Goal: Transaction & Acquisition: Purchase product/service

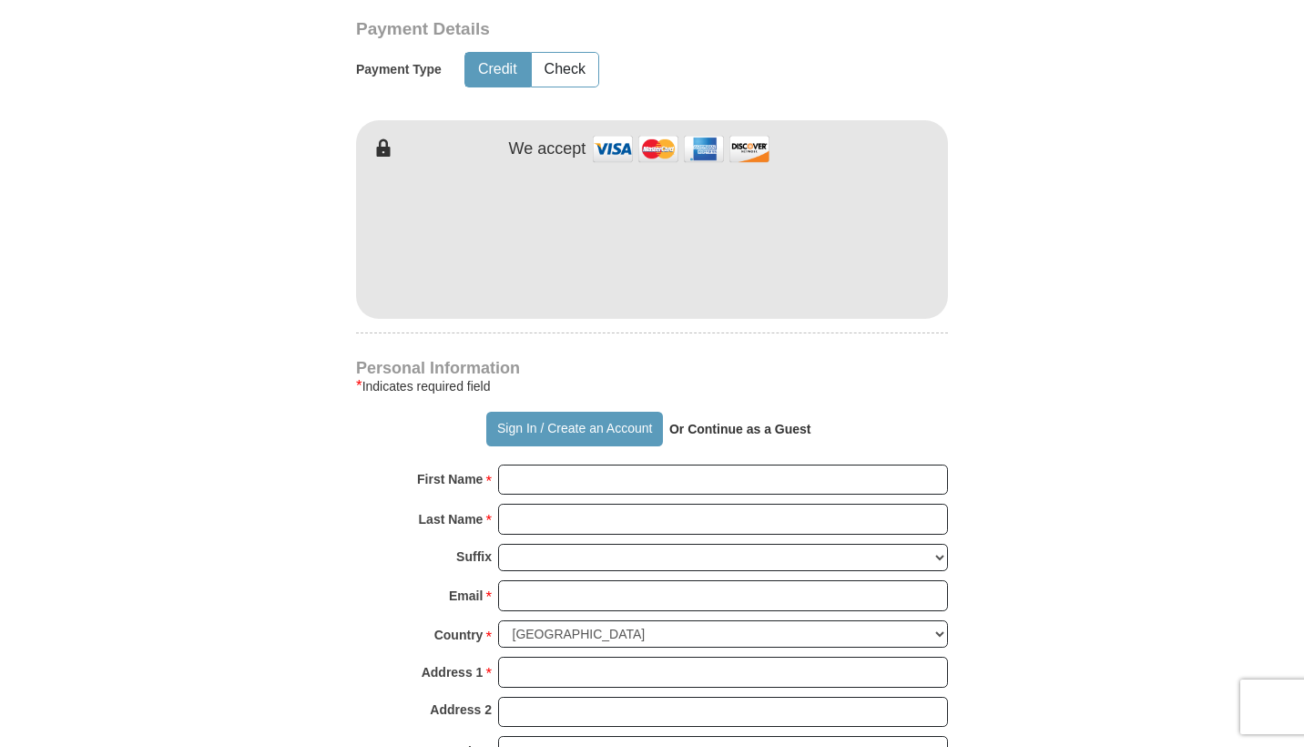
scroll to position [913, 0]
click at [1143, 241] on form "Already have an account? Sign in for faster giving. Don't have an account? Crea…" at bounding box center [652, 277] width 1038 height 2234
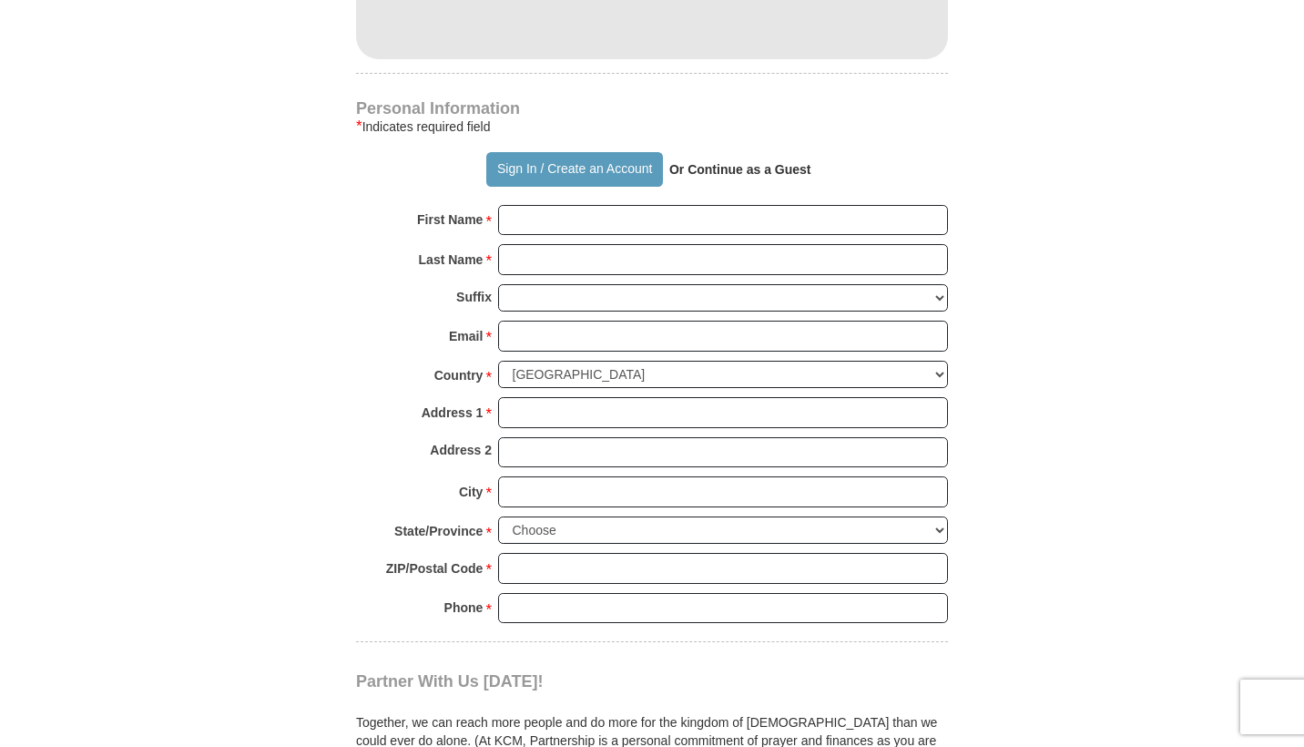
scroll to position [1172, 0]
click at [745, 175] on strong "Or Continue as a Guest" at bounding box center [741, 167] width 142 height 15
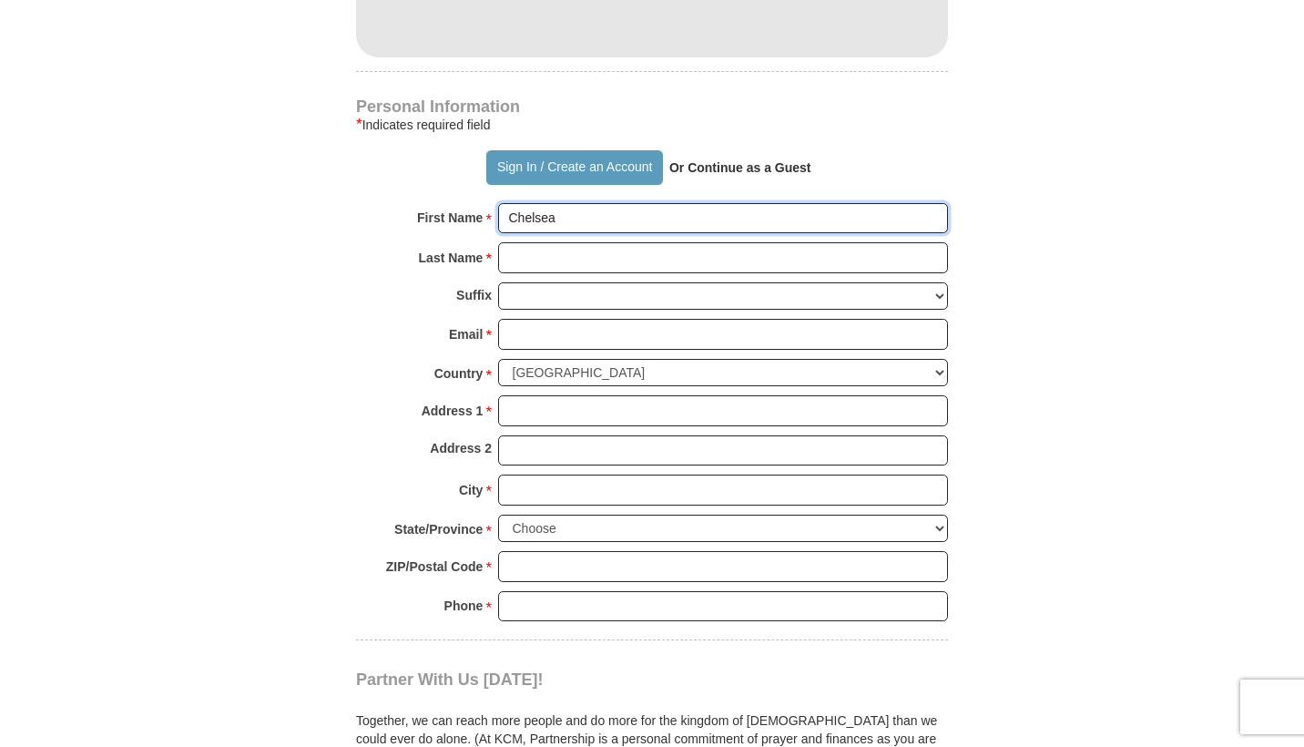
type input "Chelsea"
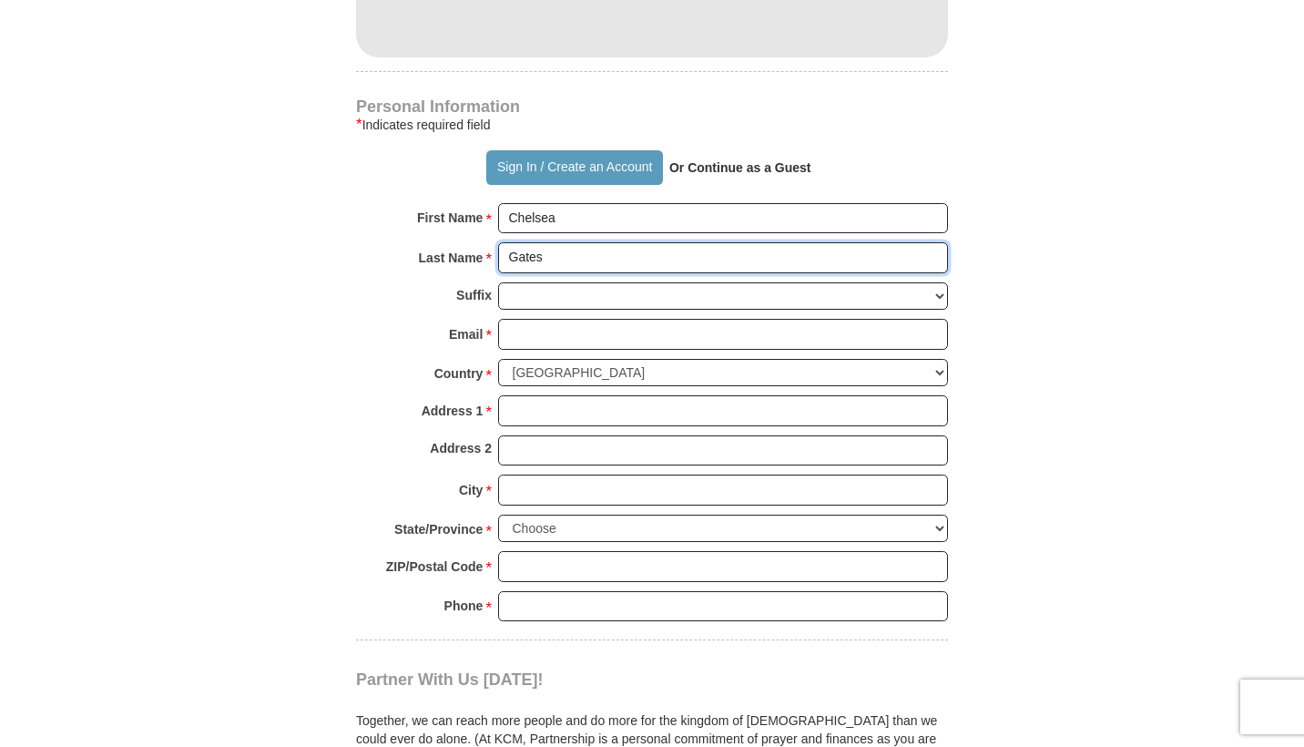
type input "Gates"
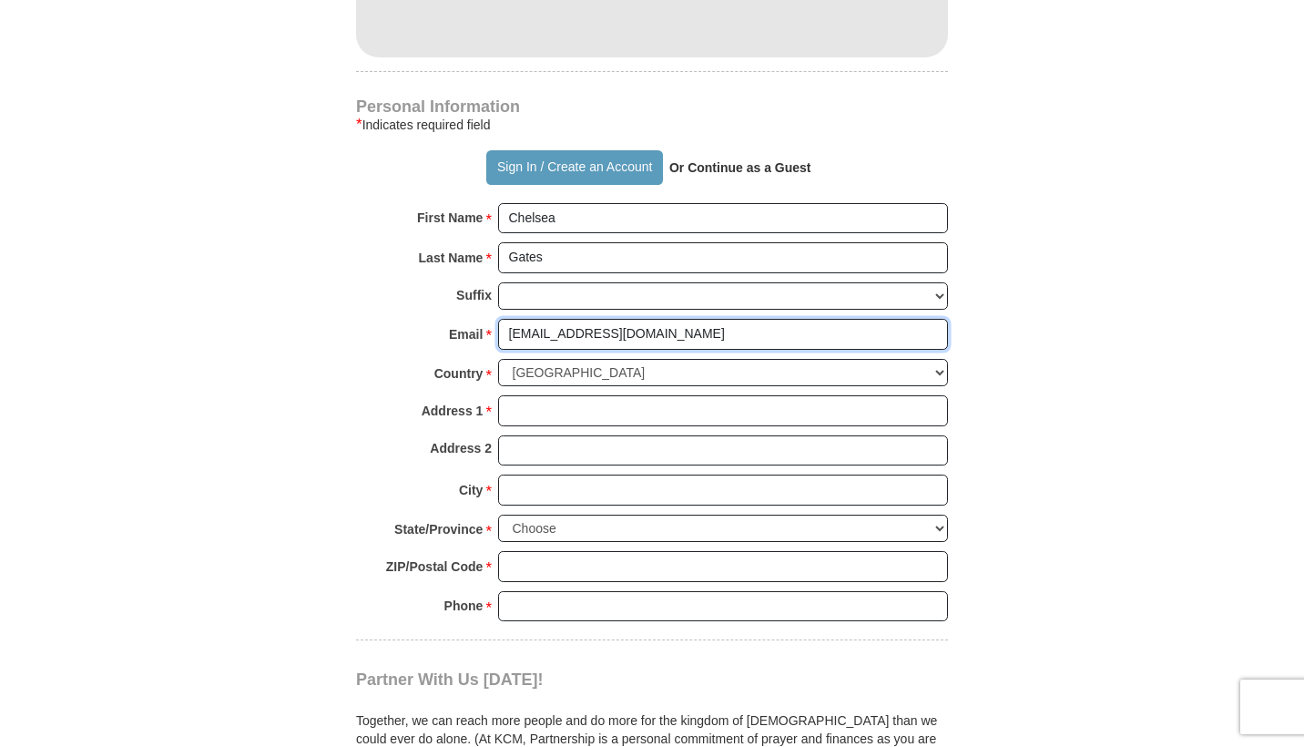
type input "[EMAIL_ADDRESS][DOMAIN_NAME]"
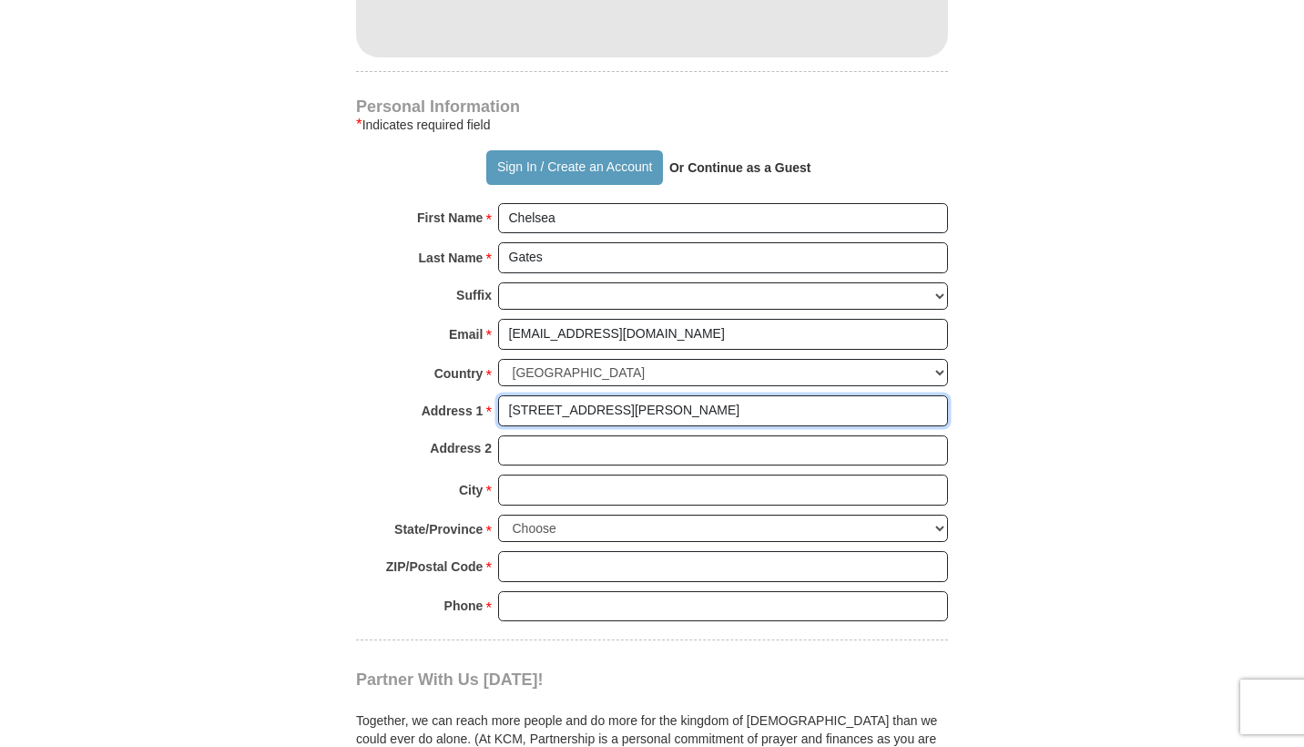
type input "[STREET_ADDRESS][PERSON_NAME]"
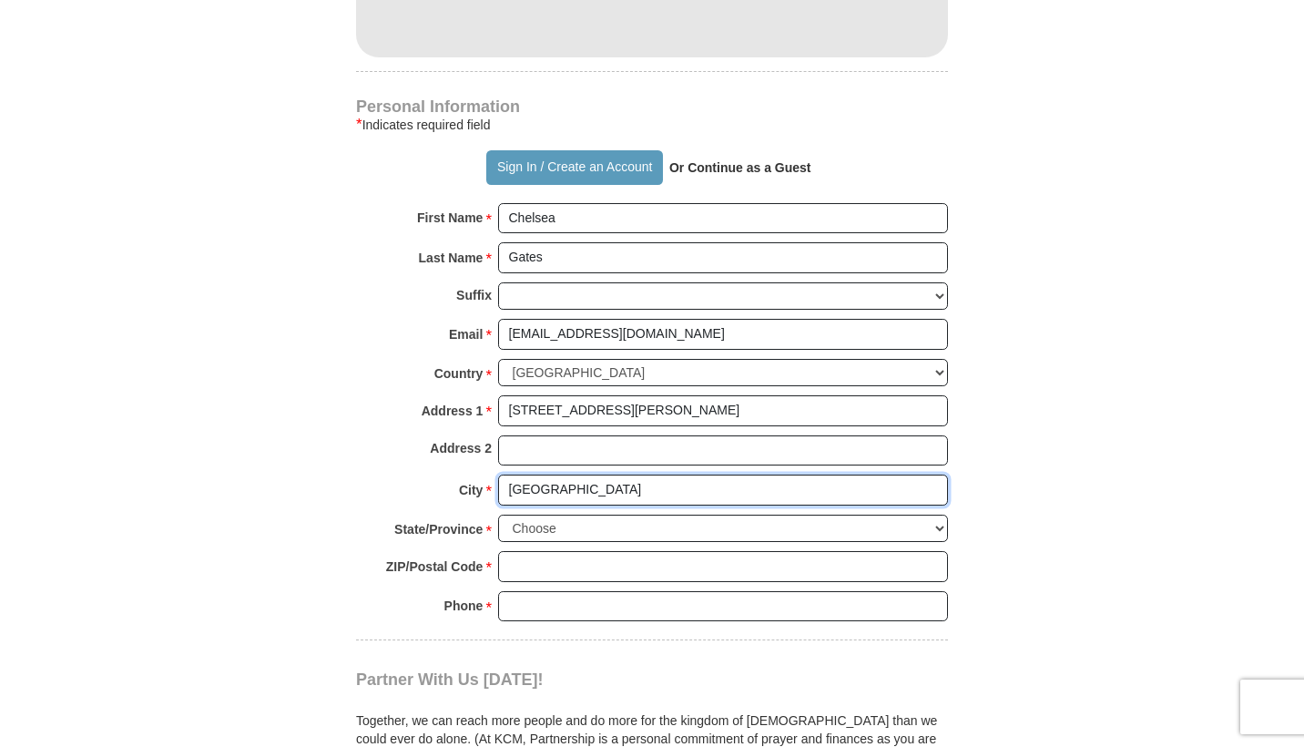
type input "[GEOGRAPHIC_DATA]"
select select "IA"
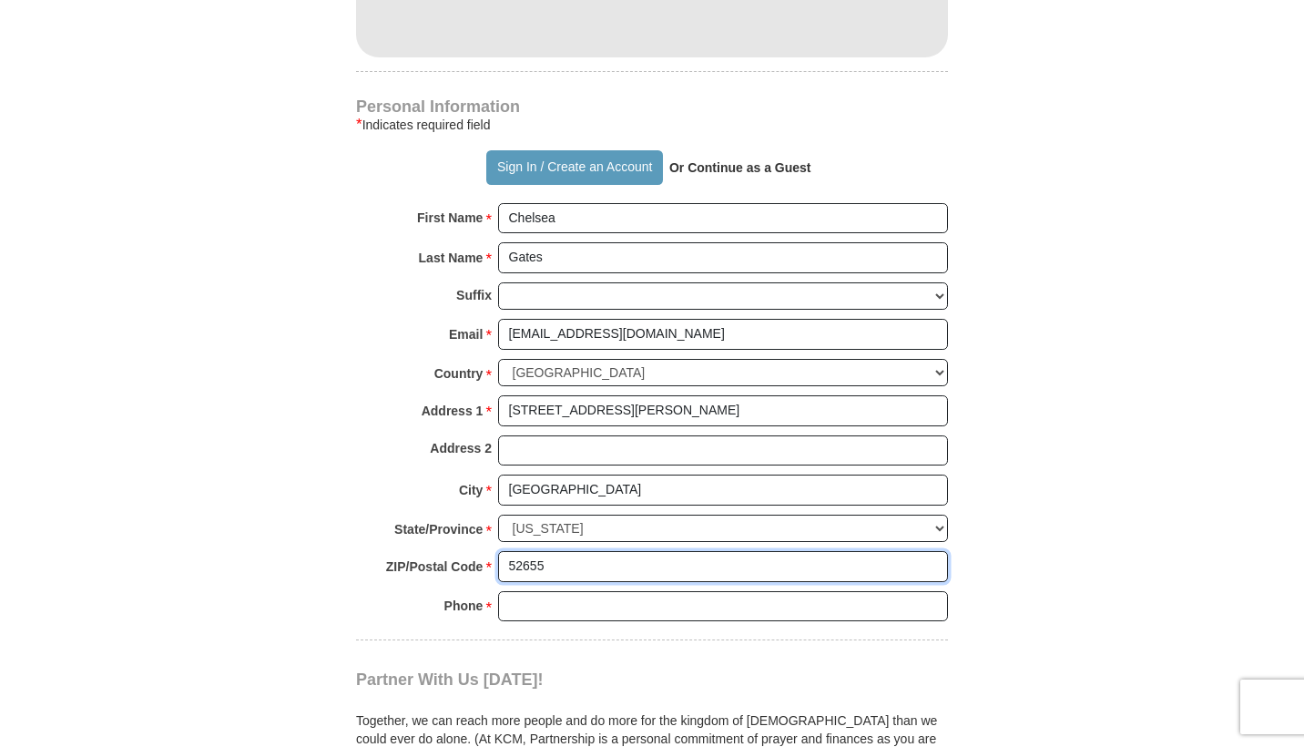
type input "52655"
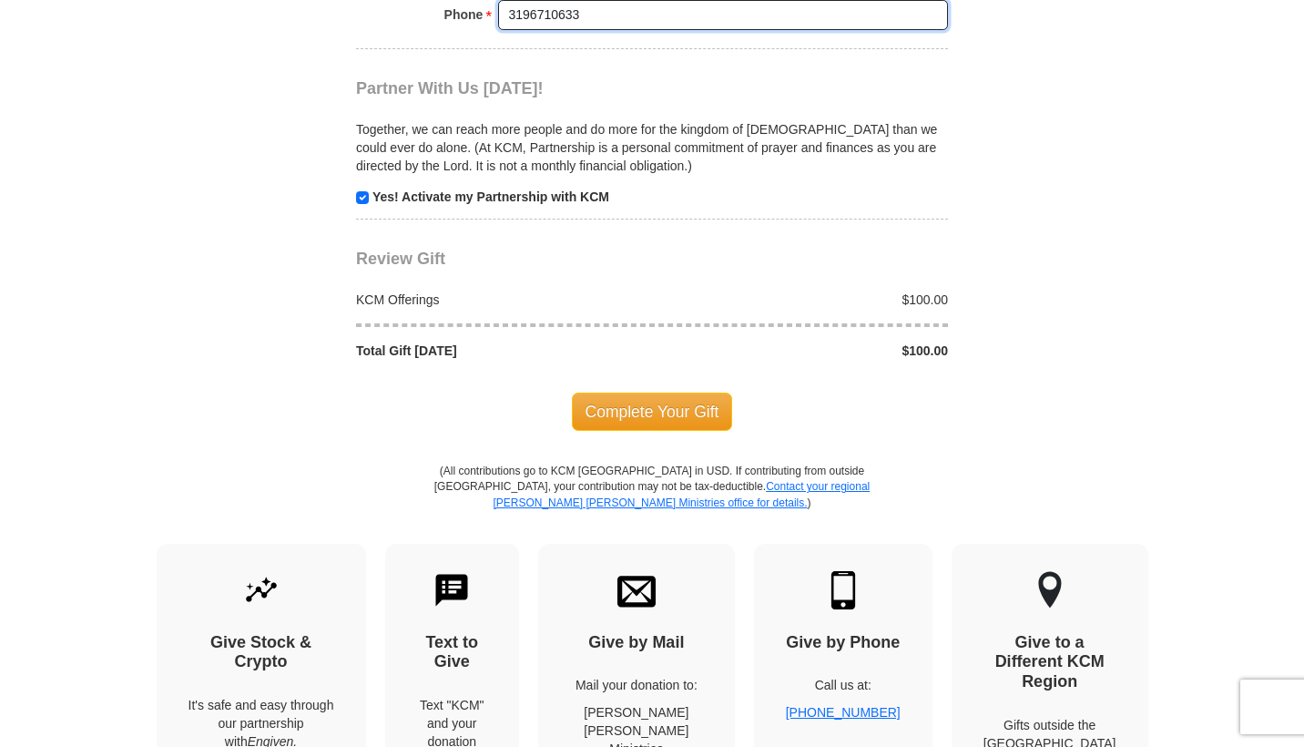
scroll to position [1764, 0]
type input "3196710633"
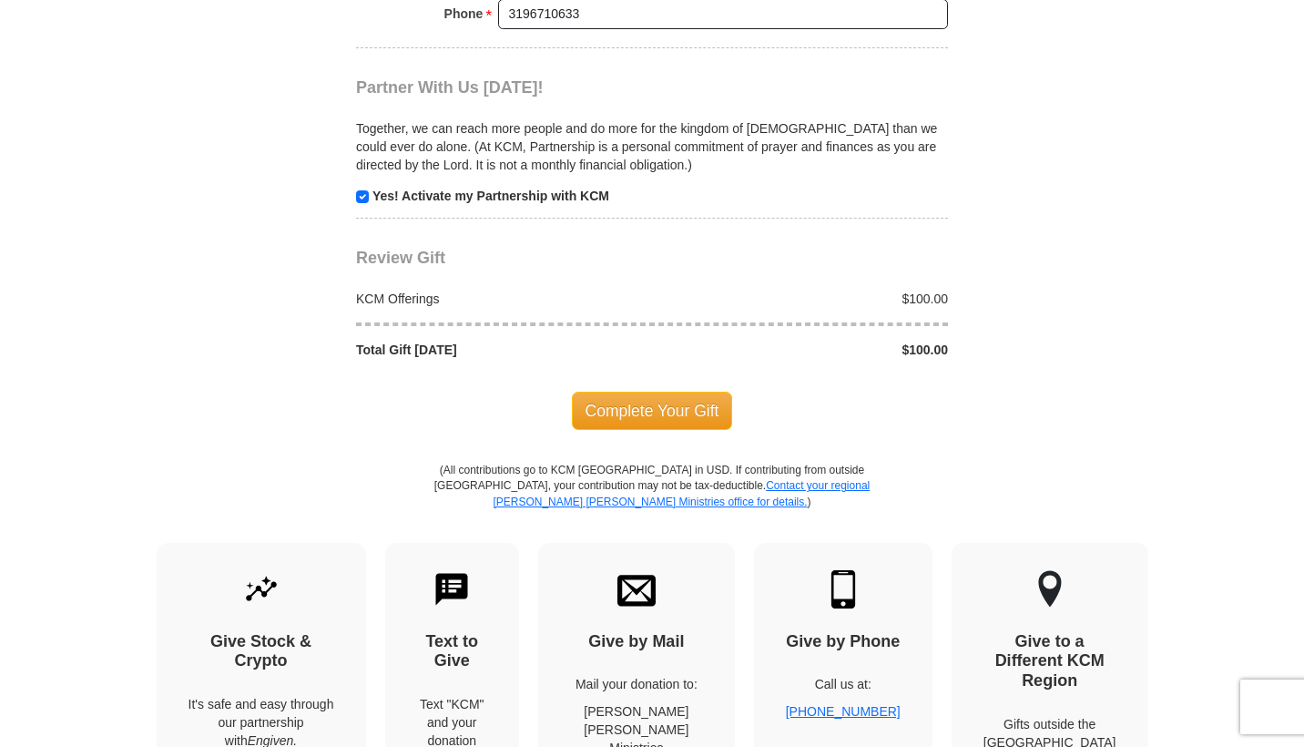
click at [361, 203] on input "checkbox" at bounding box center [362, 196] width 13 height 13
checkbox input "false"
click at [677, 424] on span "Complete Your Gift" at bounding box center [652, 411] width 161 height 38
